Goal: Task Accomplishment & Management: Complete application form

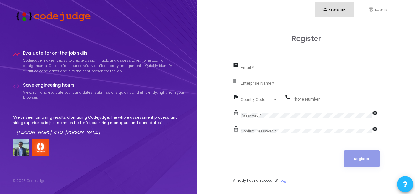
click at [255, 68] on input "Email *" at bounding box center [310, 67] width 139 height 5
type input "[EMAIL_ADDRESS][DOMAIN_NAME]"
click at [261, 83] on input "Enterprise Name *" at bounding box center [310, 83] width 139 height 5
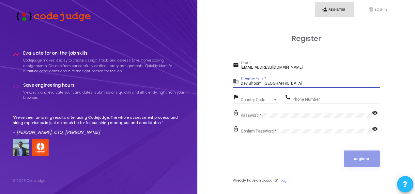
type input "Dev Bhoomi [GEOGRAPHIC_DATA]"
click at [260, 96] on div "Country Code Country Code" at bounding box center [260, 98] width 38 height 10
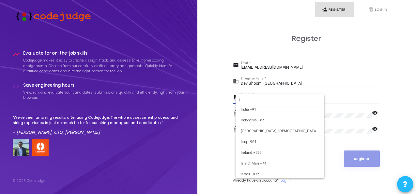
scroll to position [637, 0]
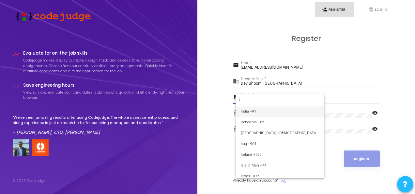
type input "i"
click at [255, 111] on span "India +91" at bounding box center [280, 111] width 78 height 11
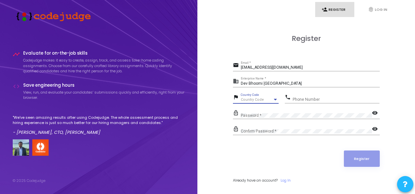
scroll to position [636, 0]
click at [302, 99] on input "Phone Number" at bounding box center [336, 99] width 87 height 5
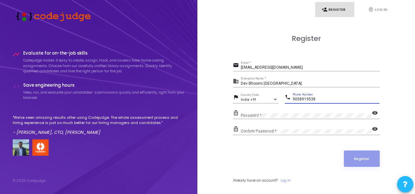
type input "9058919538"
click at [279, 112] on div "Password *" at bounding box center [306, 114] width 131 height 10
